Goal: Task Accomplishment & Management: Manage account settings

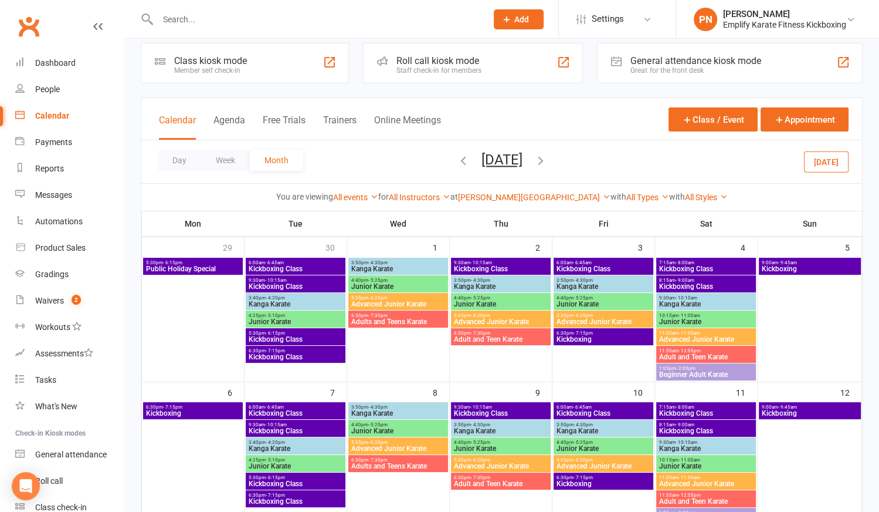
click at [185, 26] on input "text" at bounding box center [316, 19] width 324 height 16
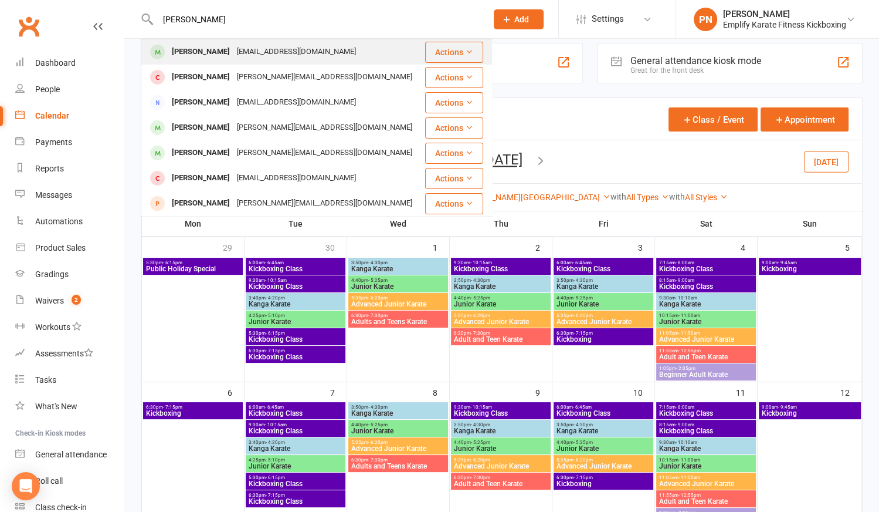
type input "[PERSON_NAME]"
click at [198, 53] on div "[PERSON_NAME]" at bounding box center [200, 51] width 65 height 17
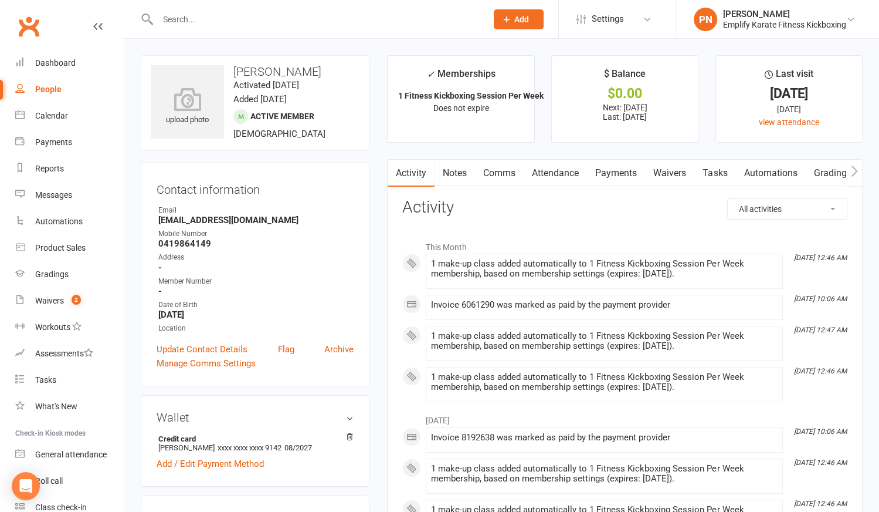
click at [604, 171] on link "Payments" at bounding box center [616, 173] width 58 height 27
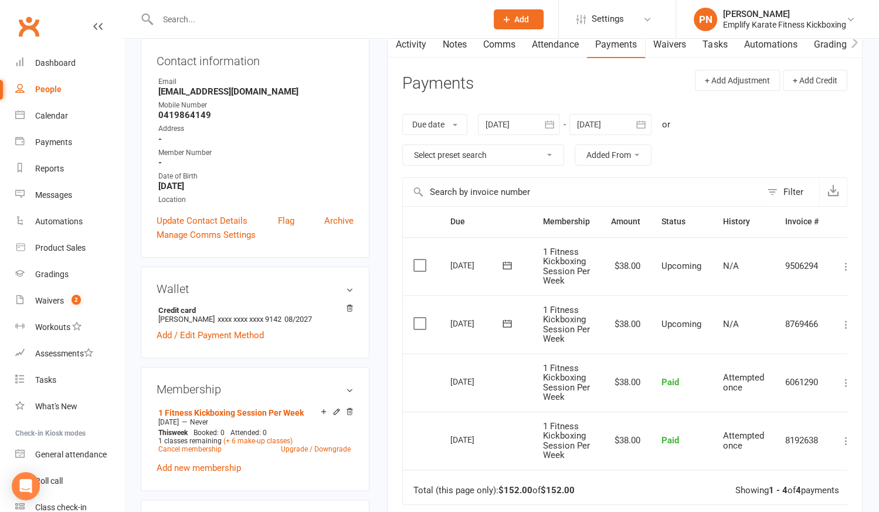
scroll to position [128, 0]
click at [194, 451] on link "Cancel membership" at bounding box center [189, 449] width 63 height 8
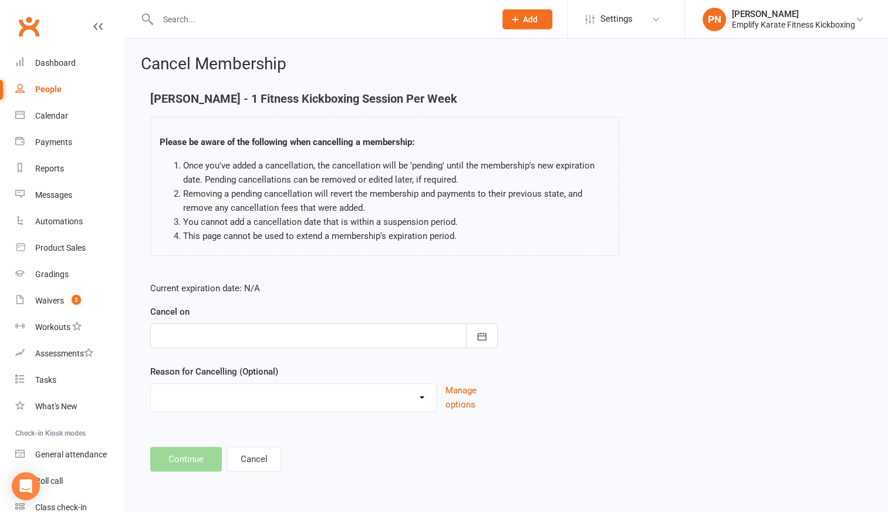
click at [217, 342] on div at bounding box center [323, 335] width 347 height 25
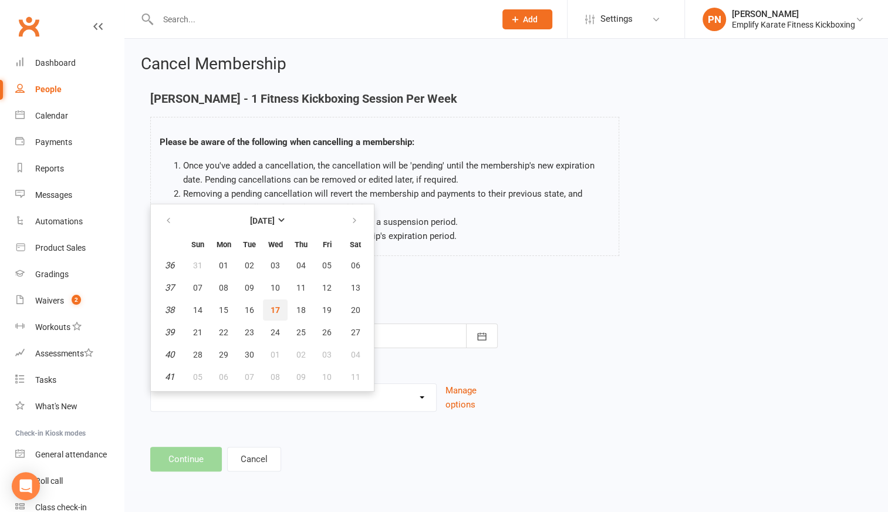
click at [276, 310] on span "17" at bounding box center [274, 309] width 9 height 9
type input "[DATE]"
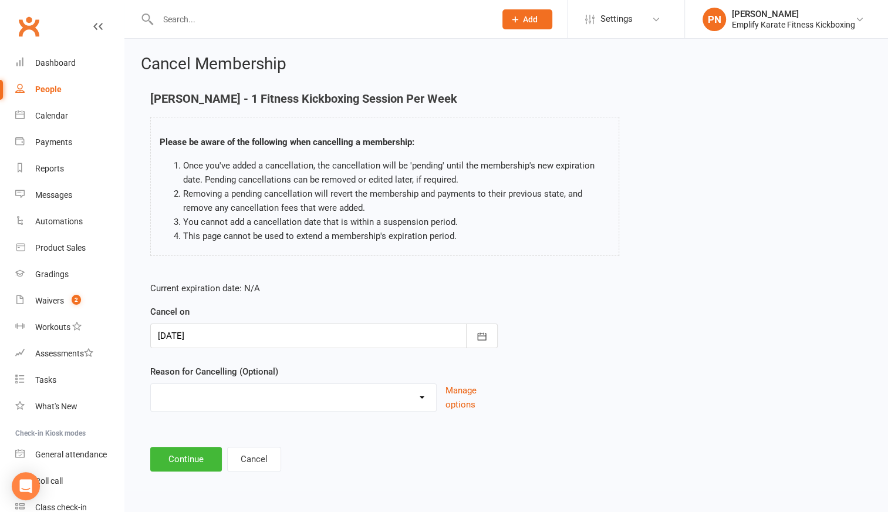
click at [251, 392] on select "Break and return downgrade Holiday Injury Life issues Lost interest Money Movin…" at bounding box center [293, 395] width 285 height 23
click at [151, 384] on select "Break and return downgrade Holiday Injury Life issues Lost interest Money Movin…" at bounding box center [293, 395] width 285 height 23
click at [225, 392] on select "Break and return downgrade Holiday Injury Life issues Lost interest Money Movin…" at bounding box center [293, 395] width 285 height 23
select select "17"
click at [151, 384] on select "Break and return downgrade Holiday Injury Life issues Lost interest Money Movin…" at bounding box center [293, 395] width 285 height 23
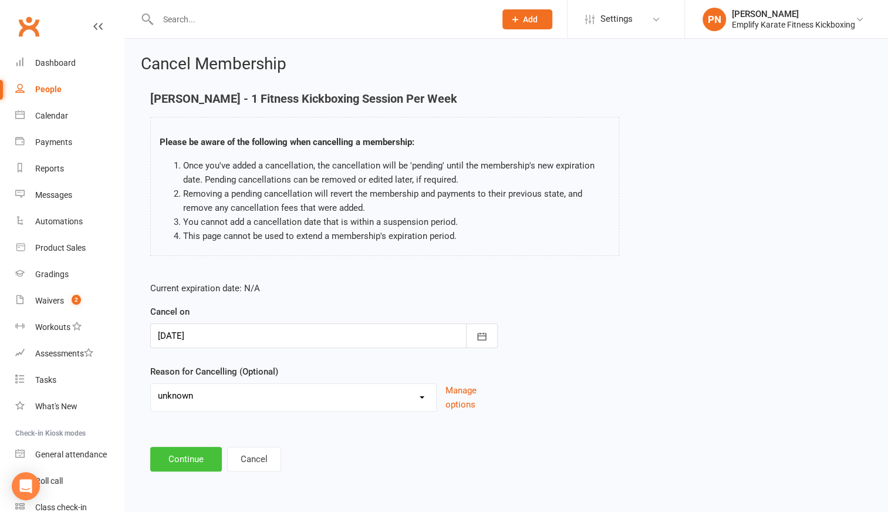
click at [198, 459] on button "Continue" at bounding box center [186, 458] width 72 height 25
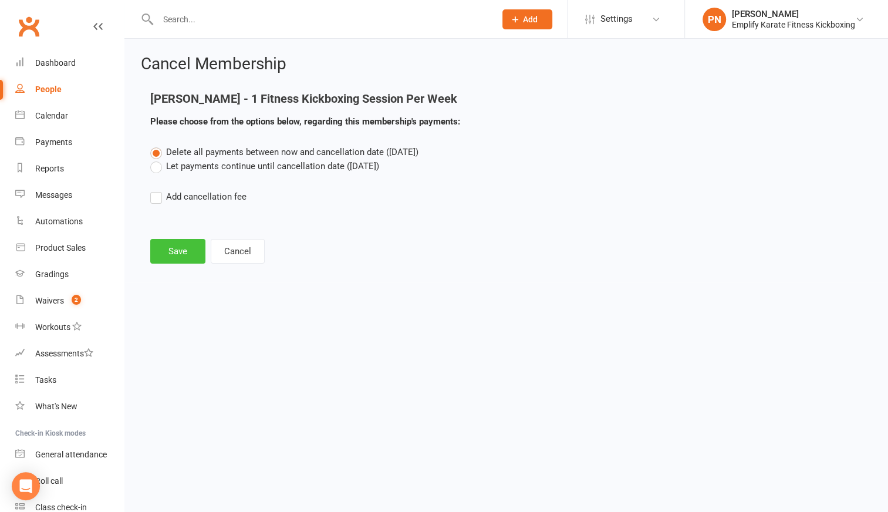
click at [183, 248] on button "Save" at bounding box center [177, 251] width 55 height 25
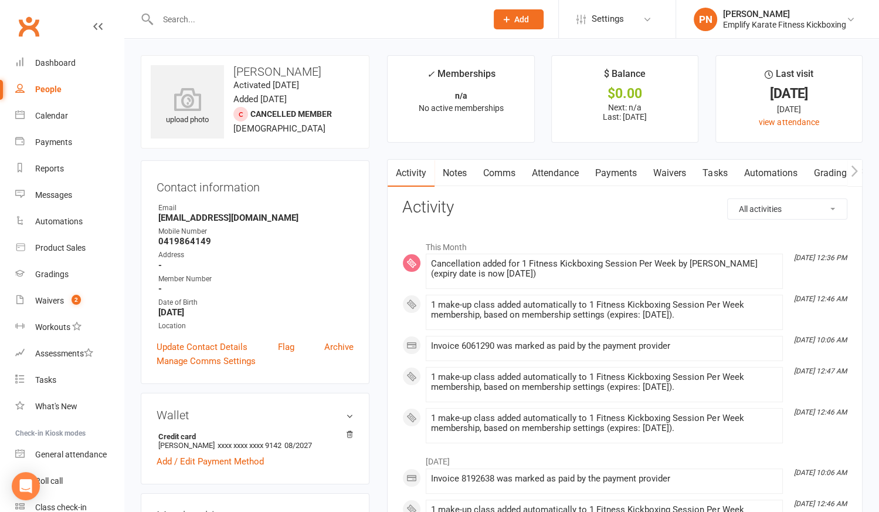
click at [546, 175] on link "Attendance" at bounding box center [555, 173] width 63 height 27
